Goal: Information Seeking & Learning: Learn about a topic

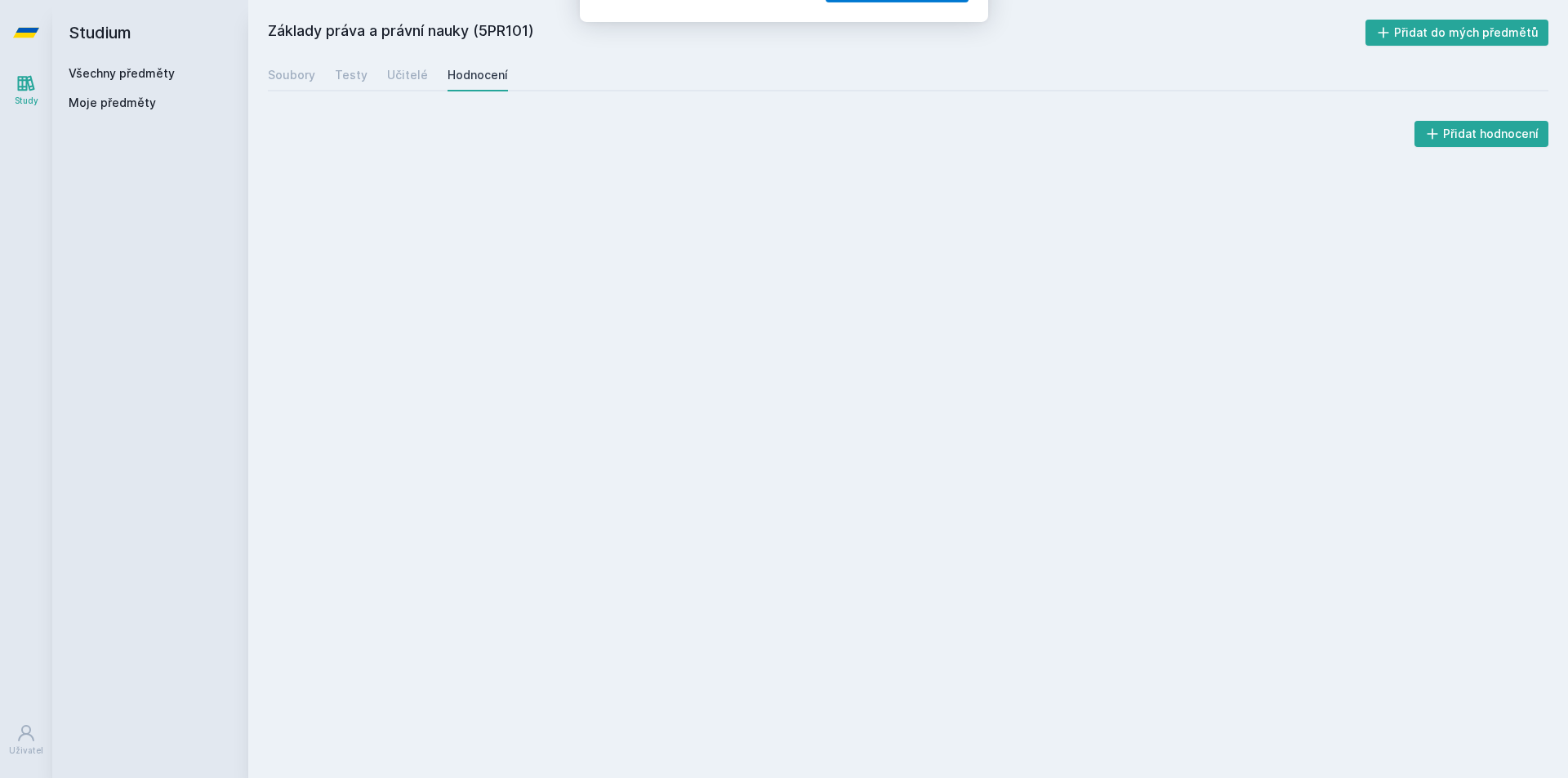
click at [792, 114] on button "Ne" at bounding box center [787, 105] width 59 height 41
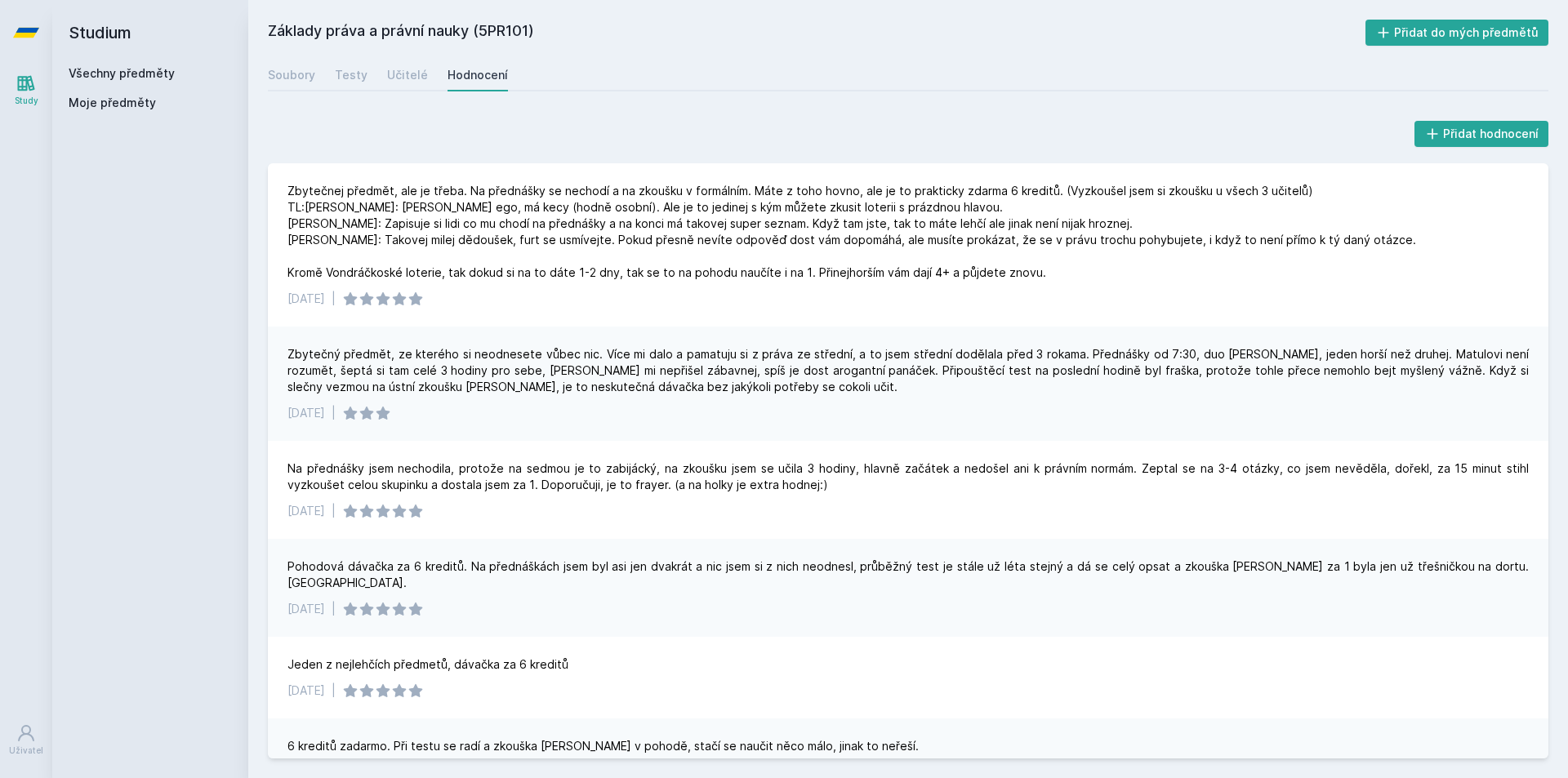
click at [99, 74] on link "Všechny předměty" at bounding box center [121, 72] width 106 height 14
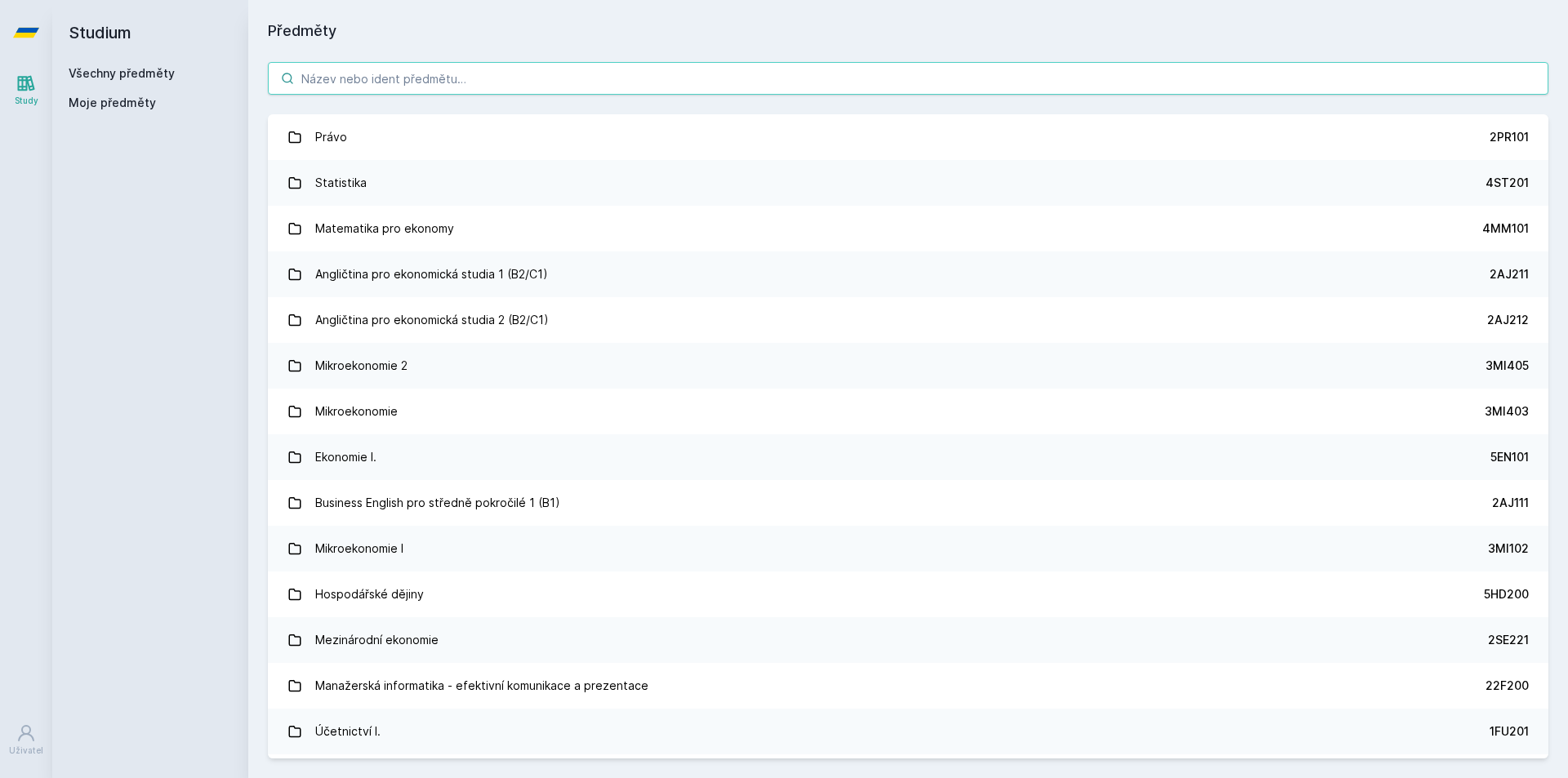
click at [388, 75] on input "search" at bounding box center [908, 78] width 1280 height 32
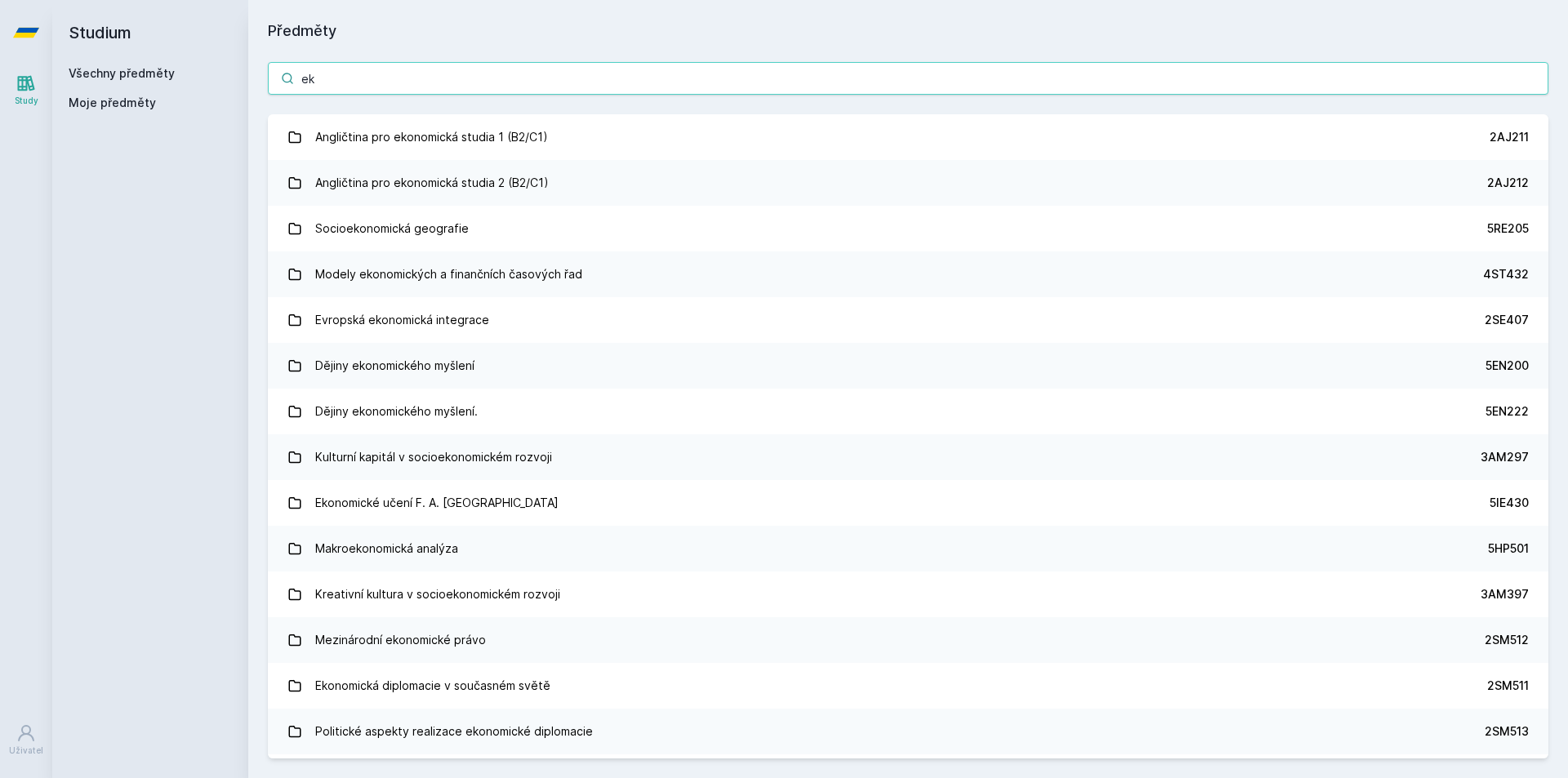
type input "e"
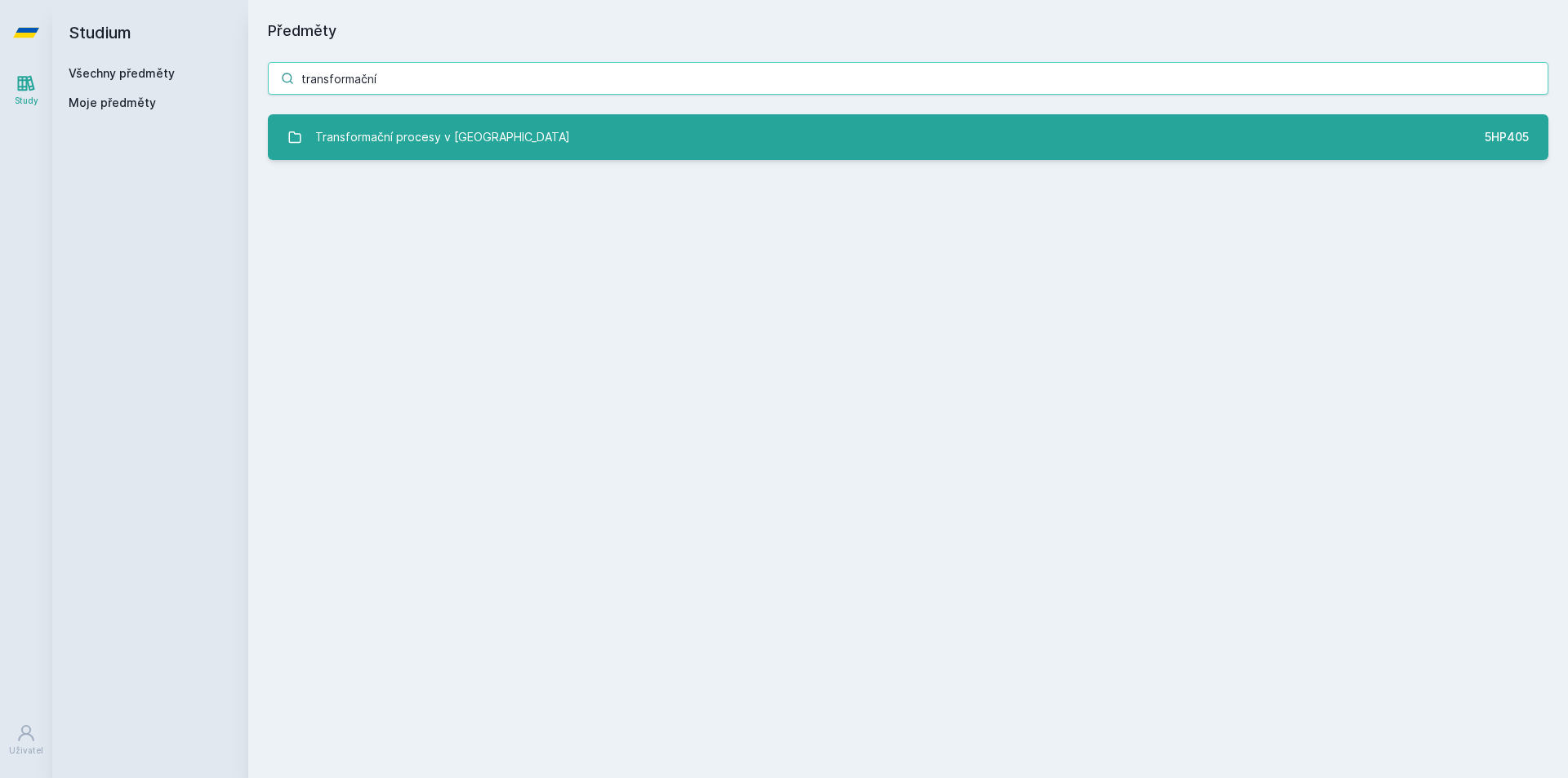
type input "transformační"
click at [420, 140] on div "Transformační procesy v [GEOGRAPHIC_DATA]" at bounding box center [442, 137] width 255 height 32
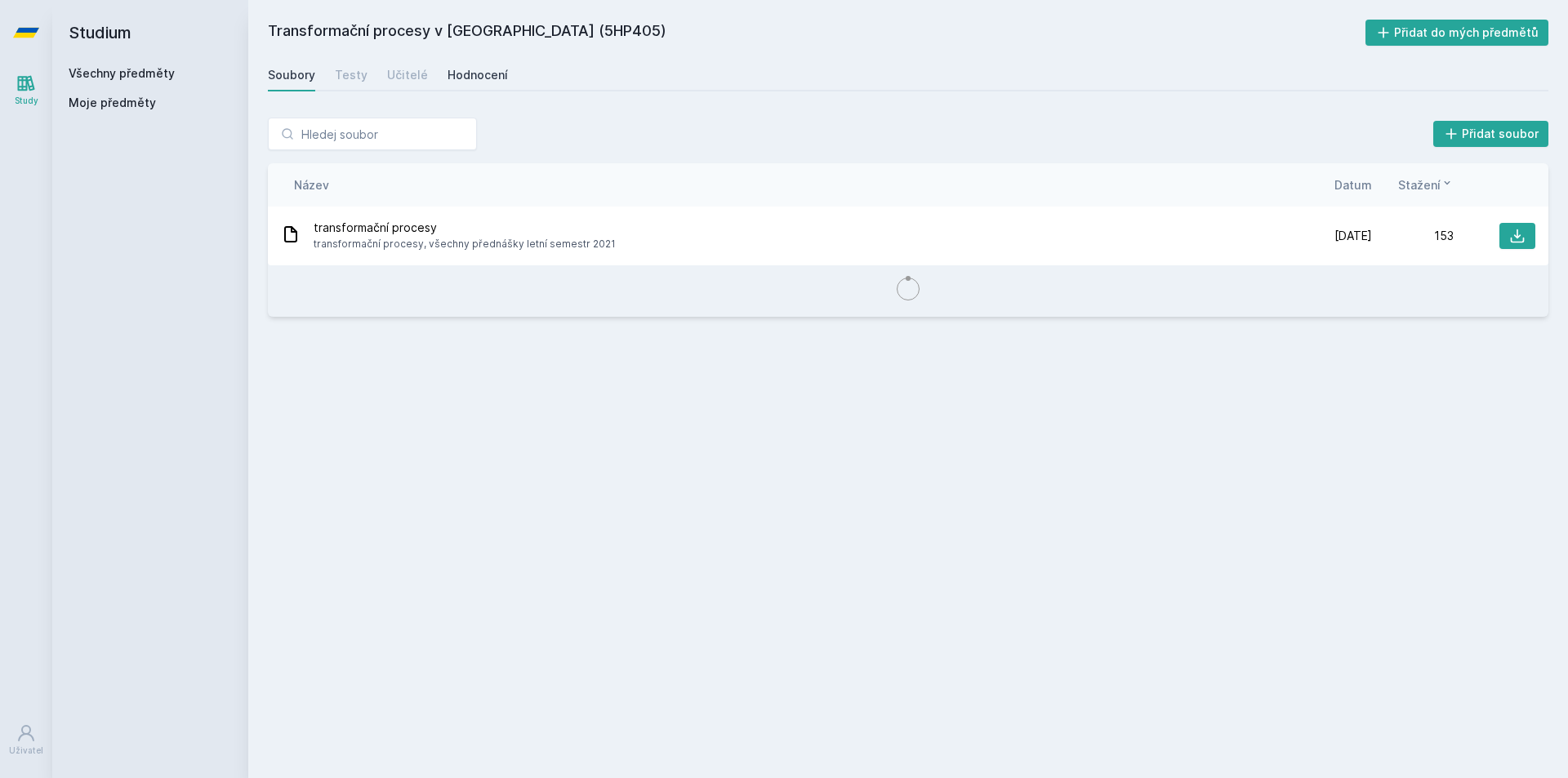
click at [469, 68] on div "Hodnocení" at bounding box center [477, 74] width 60 height 16
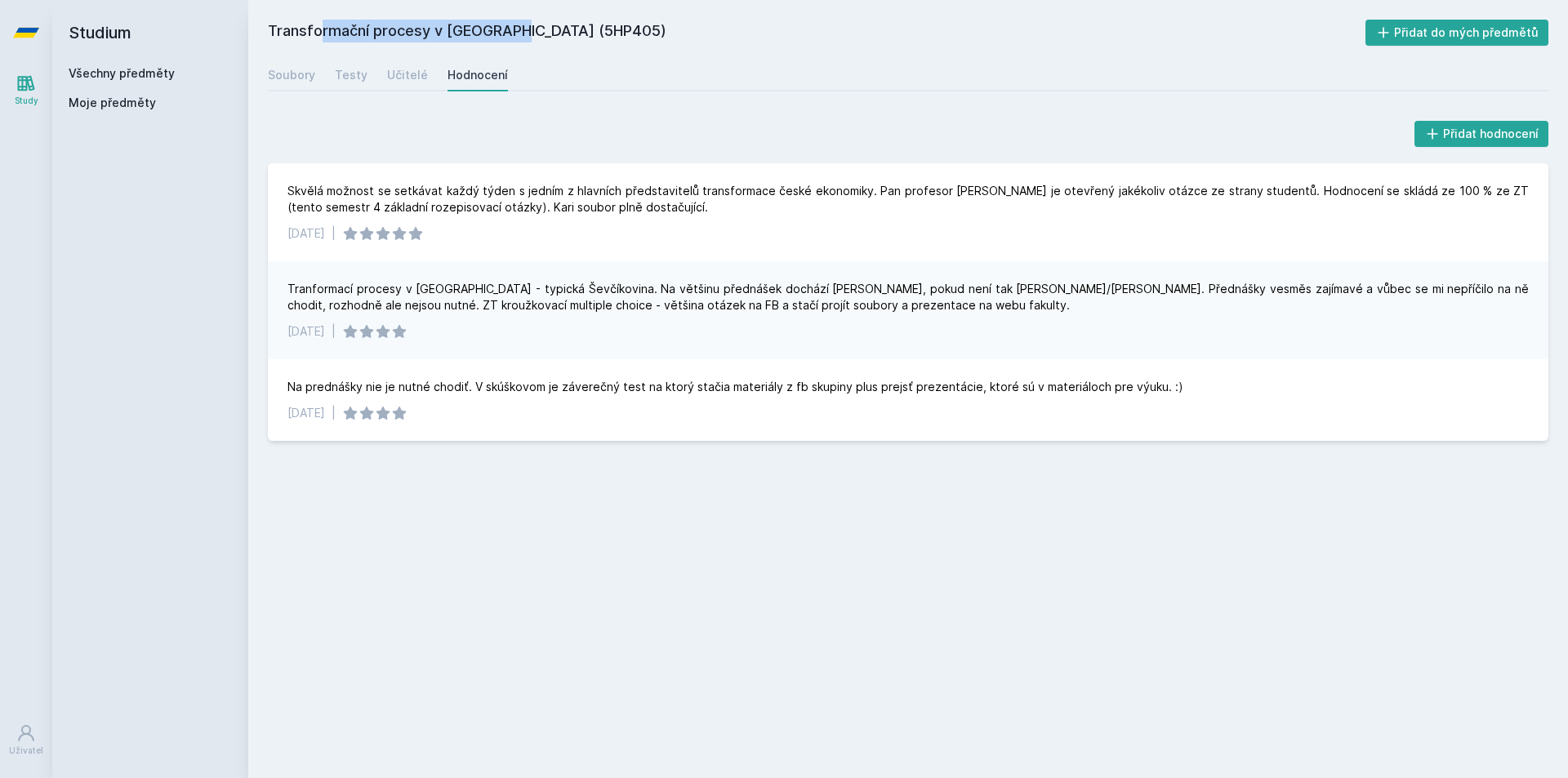
drag, startPoint x: 272, startPoint y: 29, endPoint x: 464, endPoint y: 29, distance: 192.0
click at [464, 29] on h2 "Transformační procesy v [GEOGRAPHIC_DATA] (5HP405)" at bounding box center [816, 32] width 1097 height 26
drag, startPoint x: 477, startPoint y: 33, endPoint x: 530, endPoint y: 31, distance: 53.0
click at [530, 31] on h2 "Transformační procesy v [GEOGRAPHIC_DATA] (5HP405)" at bounding box center [816, 32] width 1097 height 26
copy h2 "5HP405"
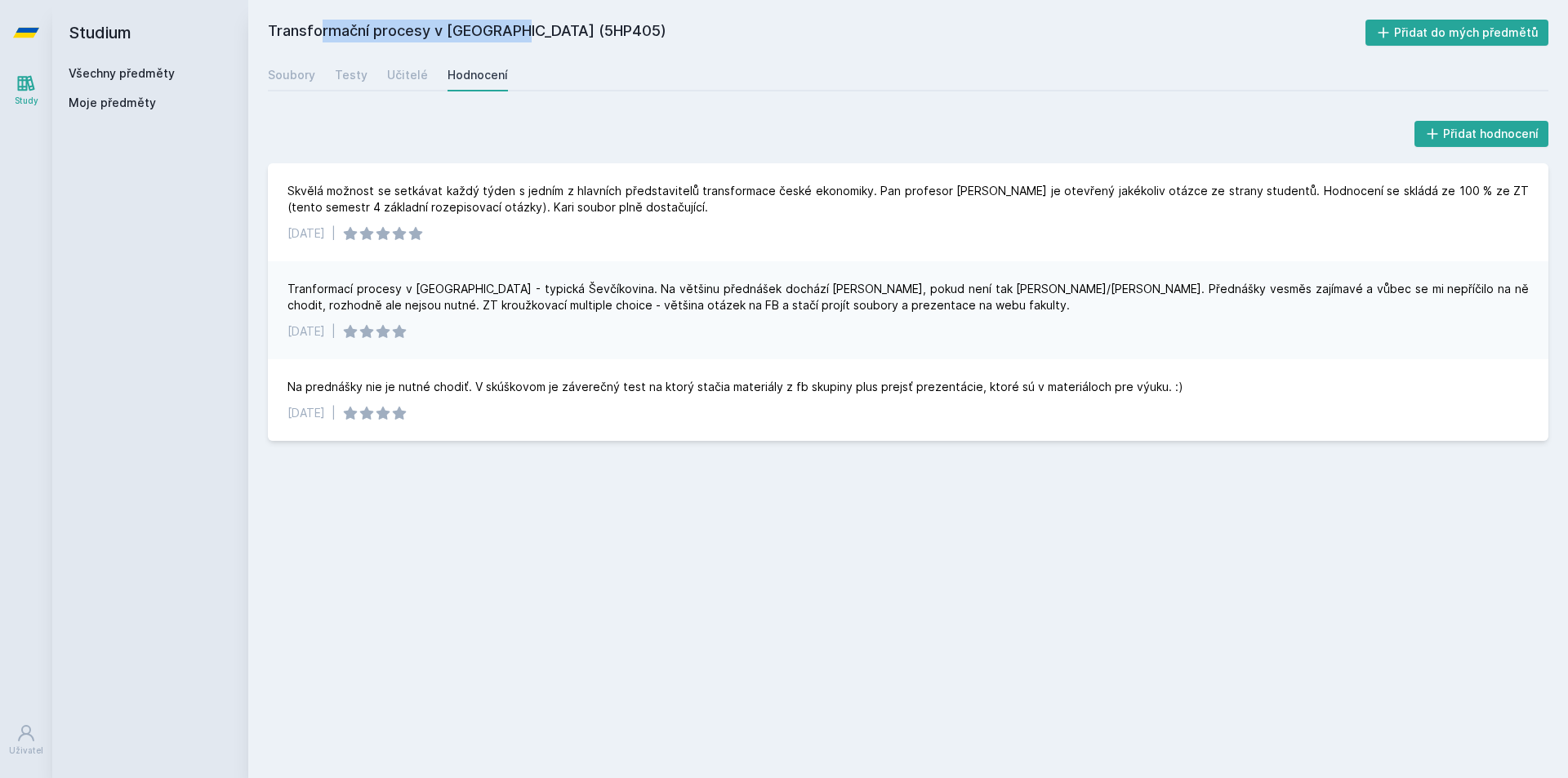
drag, startPoint x: 258, startPoint y: 28, endPoint x: 464, endPoint y: 28, distance: 206.0
click at [464, 28] on div "Transformační procesy v [GEOGRAPHIC_DATA] (5HP405) Přidat do mých předmětů [GEO…" at bounding box center [907, 389] width 1319 height 778
copy h2 "Transformační procesy v [GEOGRAPHIC_DATA]"
